Goal: Task Accomplishment & Management: Manage account settings

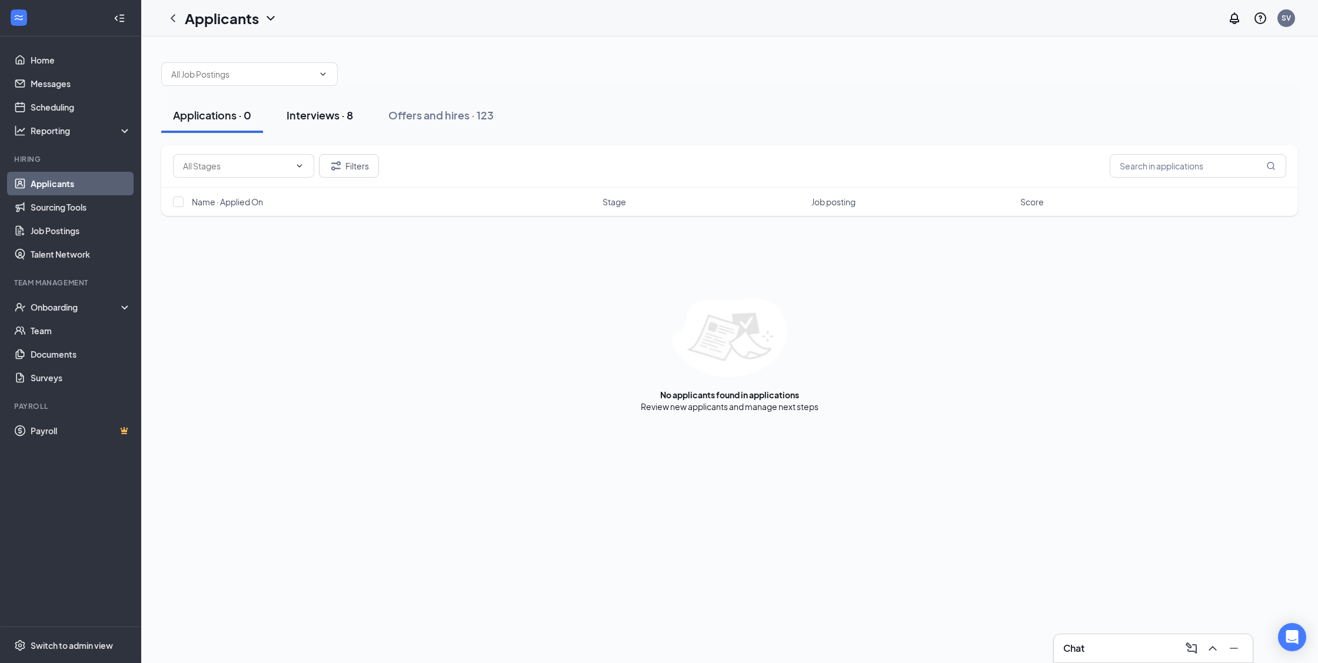
click at [327, 115] on div "Interviews · 8" at bounding box center [320, 115] width 66 height 15
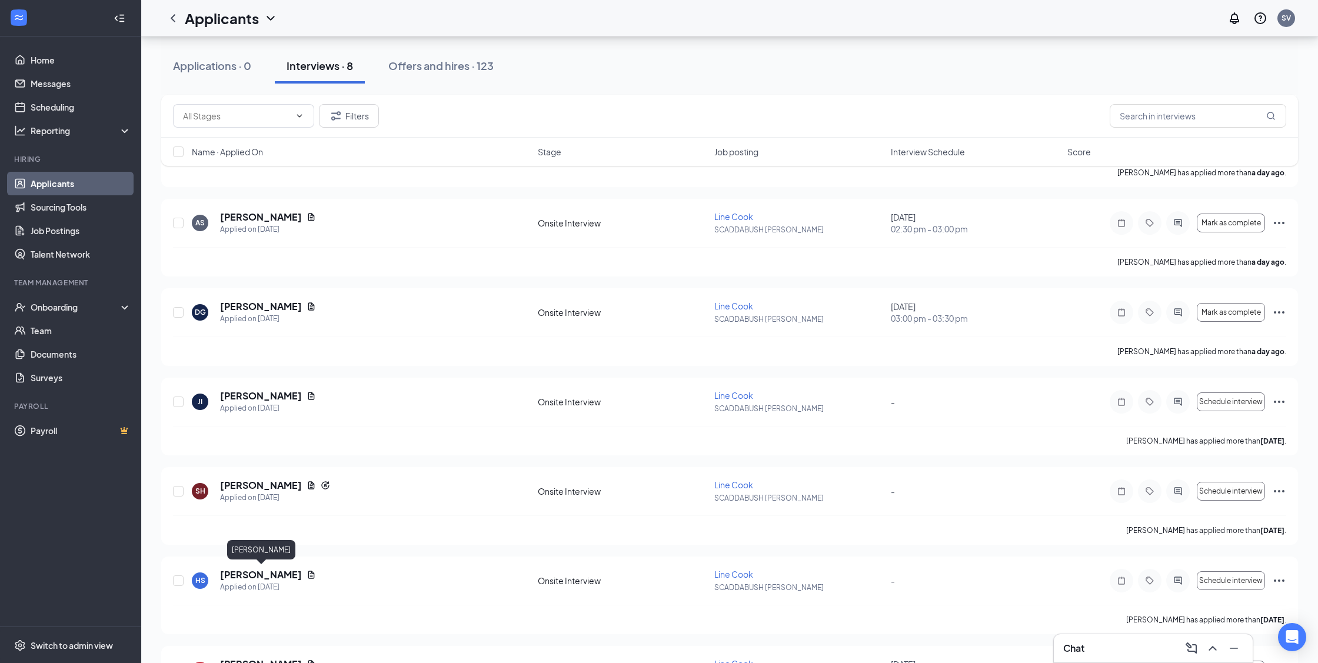
scroll to position [219, 0]
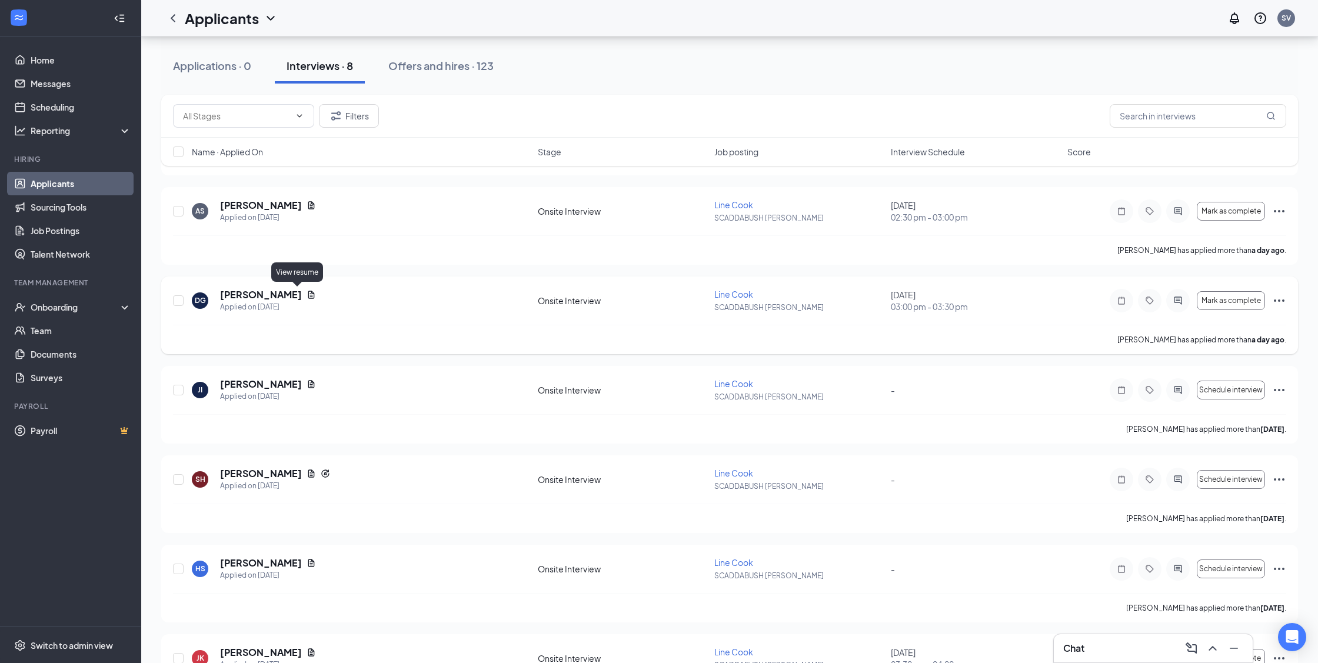
click at [307, 293] on icon "Document" at bounding box center [311, 294] width 9 height 9
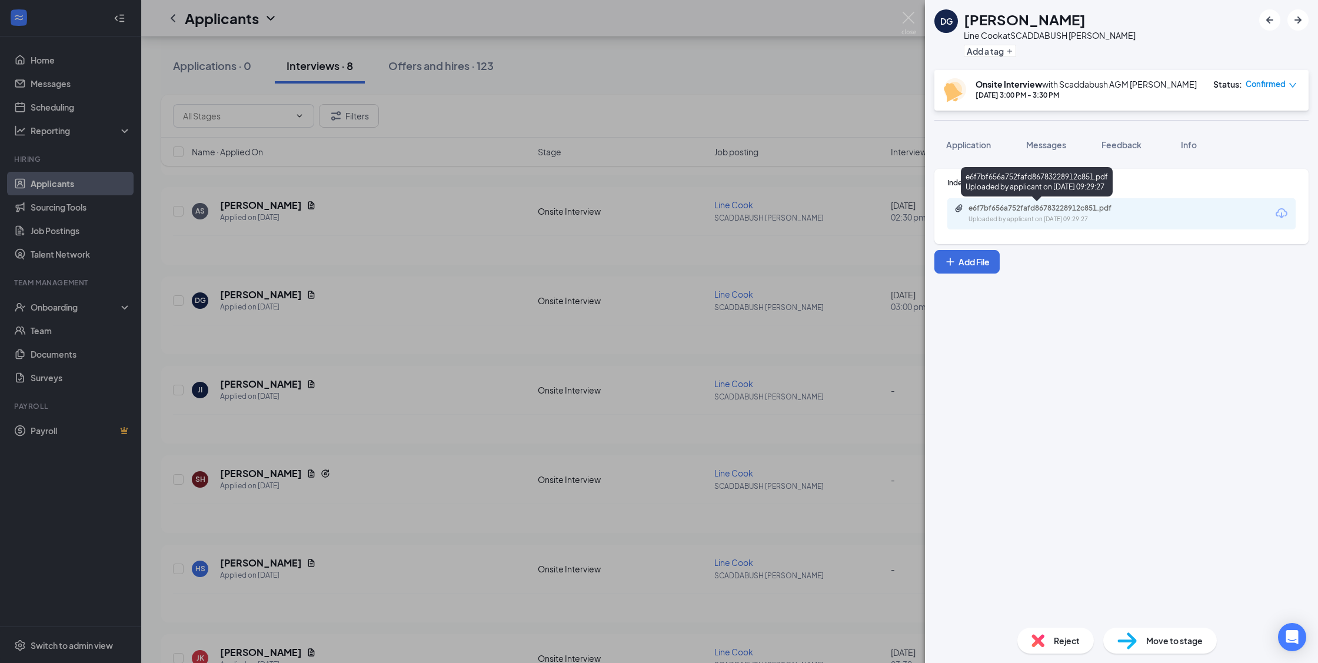
click at [1058, 214] on div "e6f7bf656a752fafd86783228912c851.pdf Uploaded by applicant on [DATE] 09:29:27" at bounding box center [1049, 214] width 191 height 21
click at [995, 212] on div "e6f7bf656a752fafd86783228912c851.pdf" at bounding box center [1051, 208] width 165 height 9
click at [591, 264] on div "DG [PERSON_NAME] Line [PERSON_NAME] at SCADDABUSH [PERSON_NAME] Add a tag Onsit…" at bounding box center [659, 331] width 1318 height 663
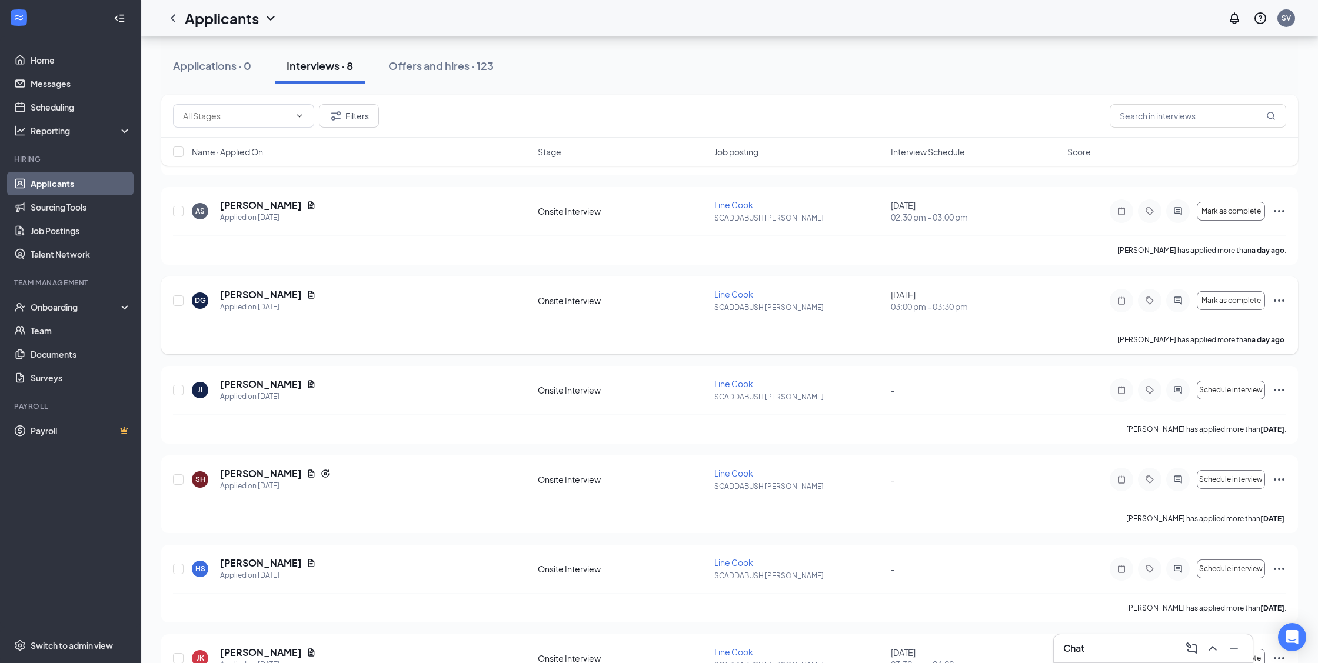
click at [1279, 302] on icon "Ellipses" at bounding box center [1279, 301] width 14 height 14
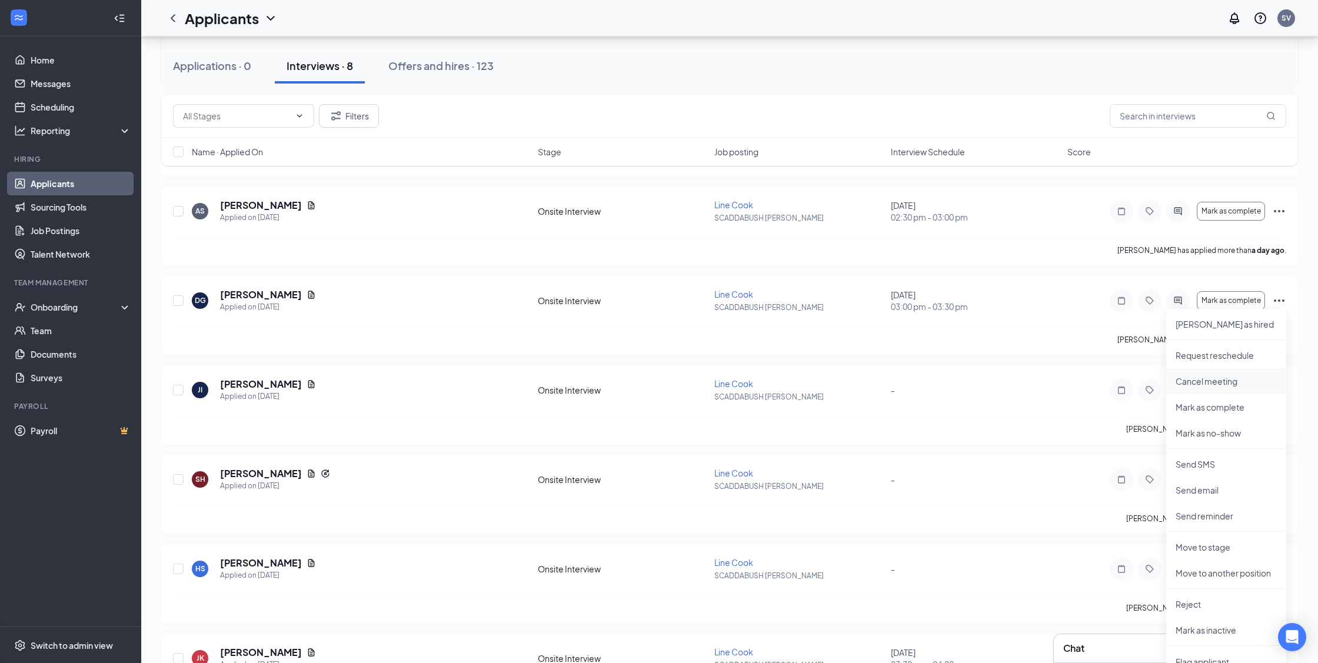
click at [1216, 388] on li "Cancel meeting" at bounding box center [1226, 381] width 120 height 26
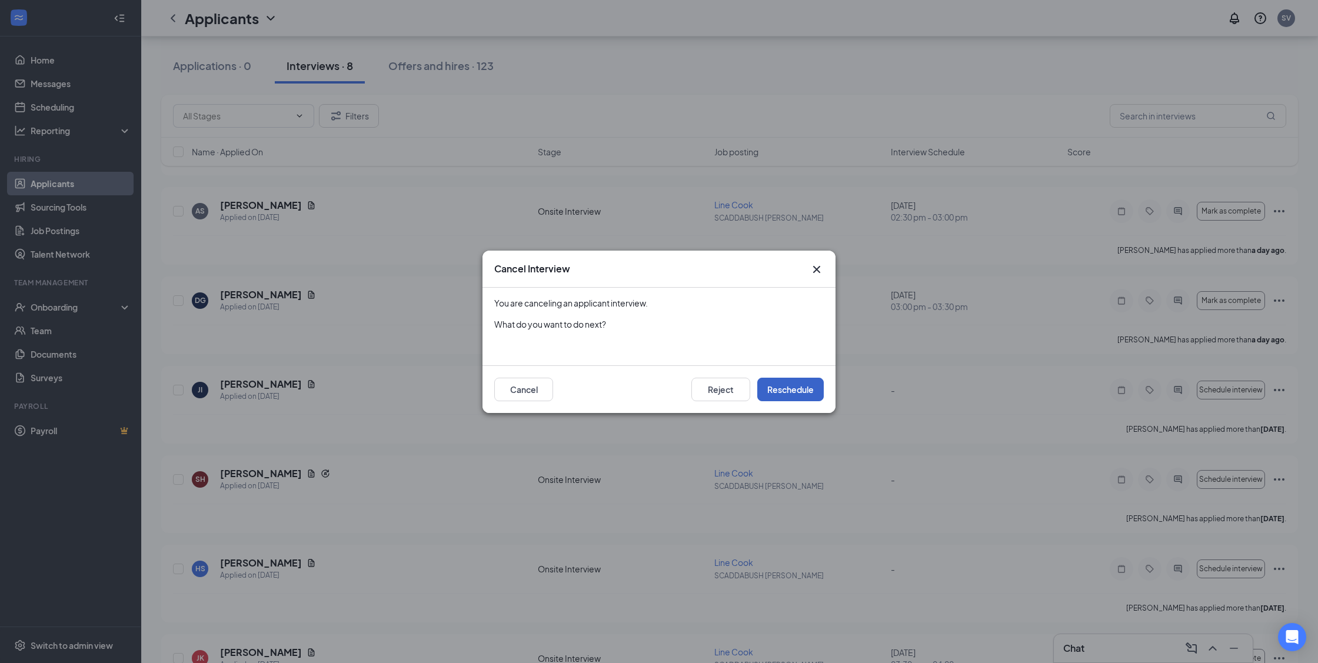
click at [769, 386] on button "Reschedule" at bounding box center [790, 390] width 66 height 24
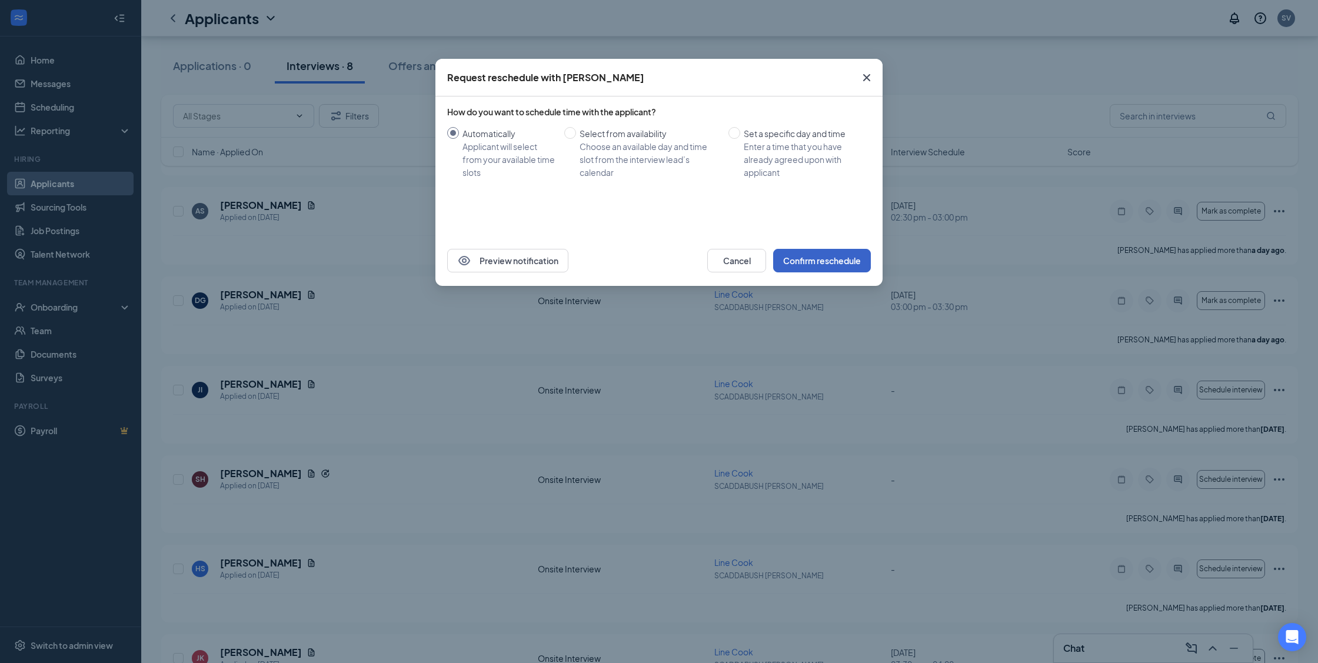
click at [801, 255] on button "Confirm reschedule" at bounding box center [822, 261] width 98 height 24
